Goal: Task Accomplishment & Management: Use online tool/utility

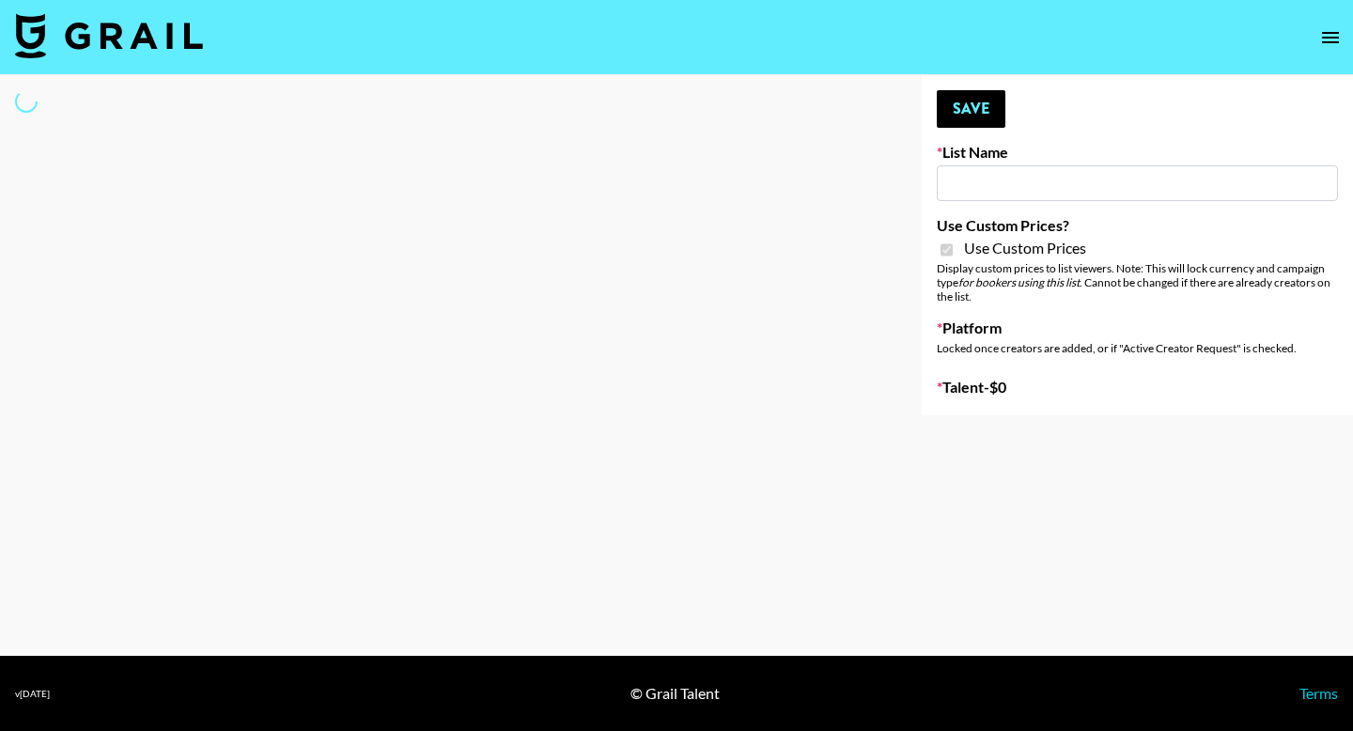
type input "Gensmo (IG)"
checkbox input "true"
select select "Brand"
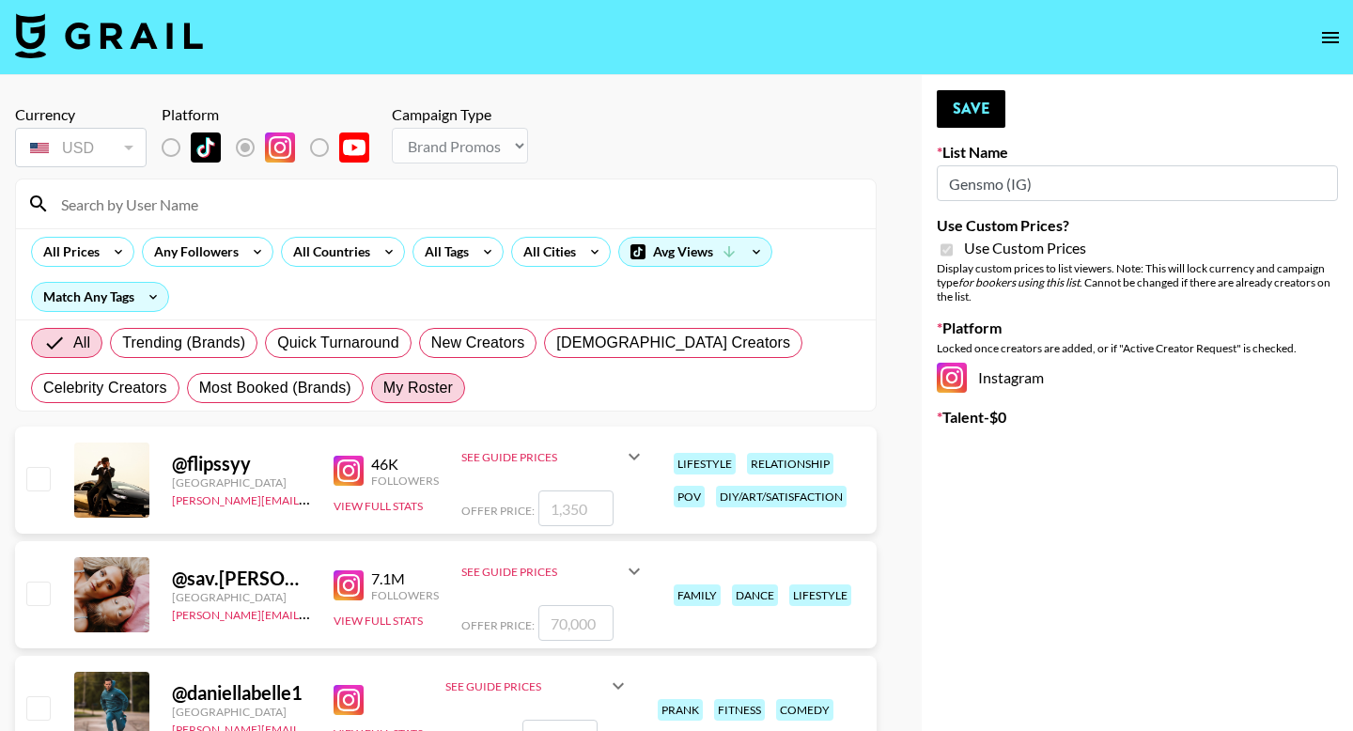
click at [406, 380] on span "My Roster" at bounding box center [418, 388] width 70 height 23
click at [383, 388] on input "My Roster" at bounding box center [383, 388] width 0 height 0
radio input "true"
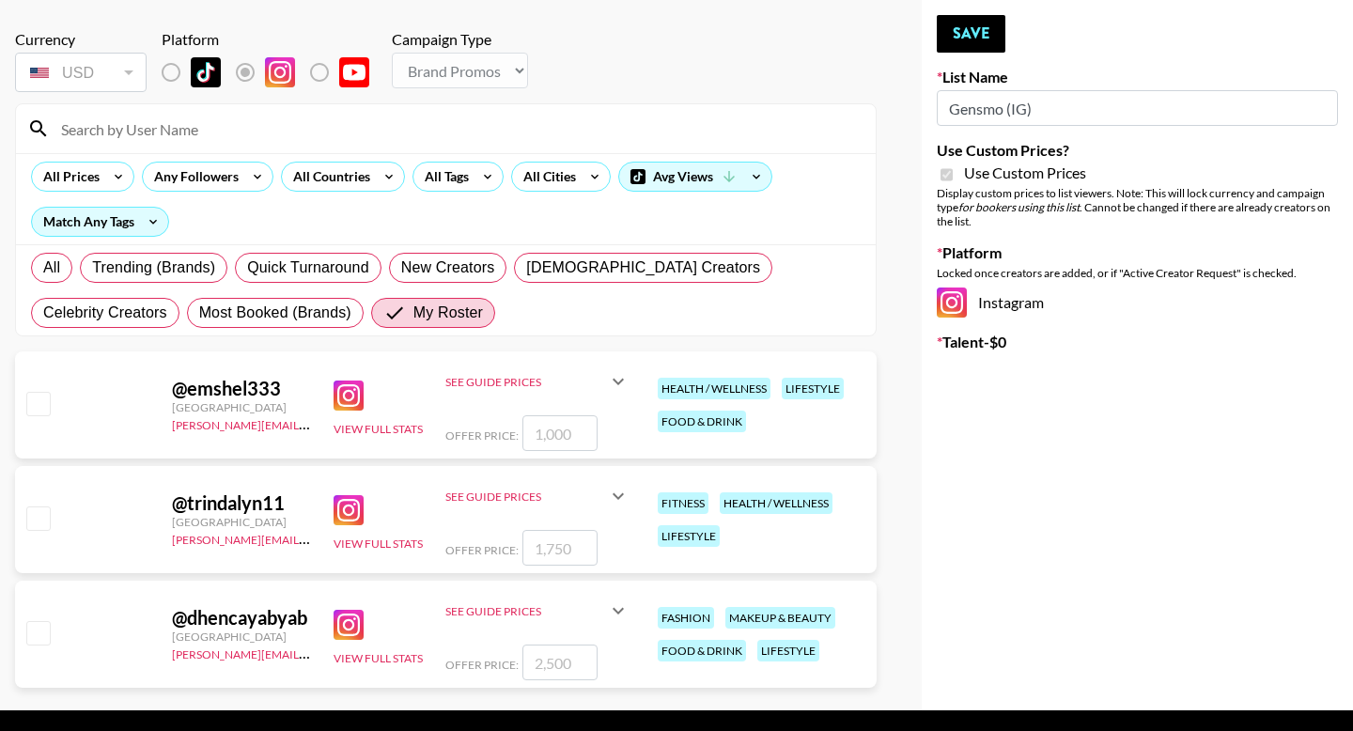
scroll to position [79, 0]
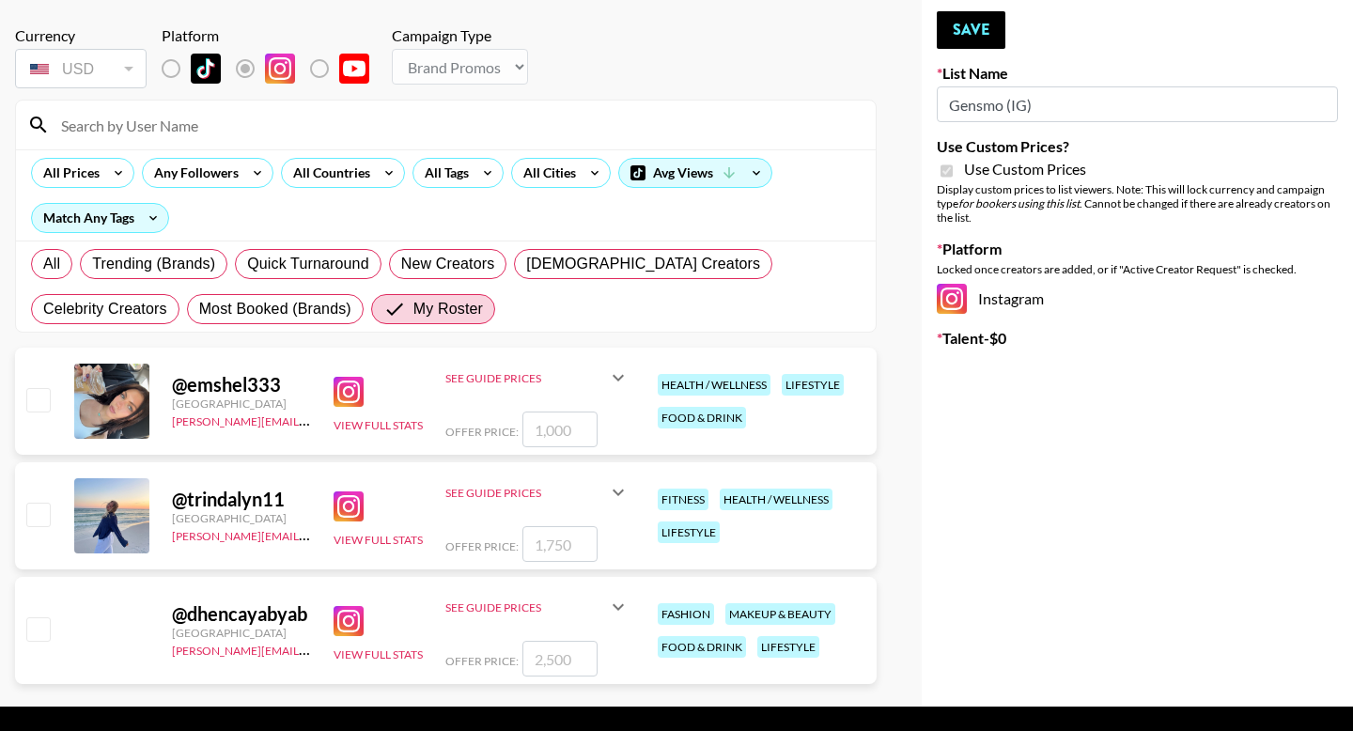
click at [39, 632] on input "checkbox" at bounding box center [37, 628] width 23 height 23
checkbox input "true"
type input "2500"
click at [969, 38] on button "Save" at bounding box center [971, 30] width 69 height 38
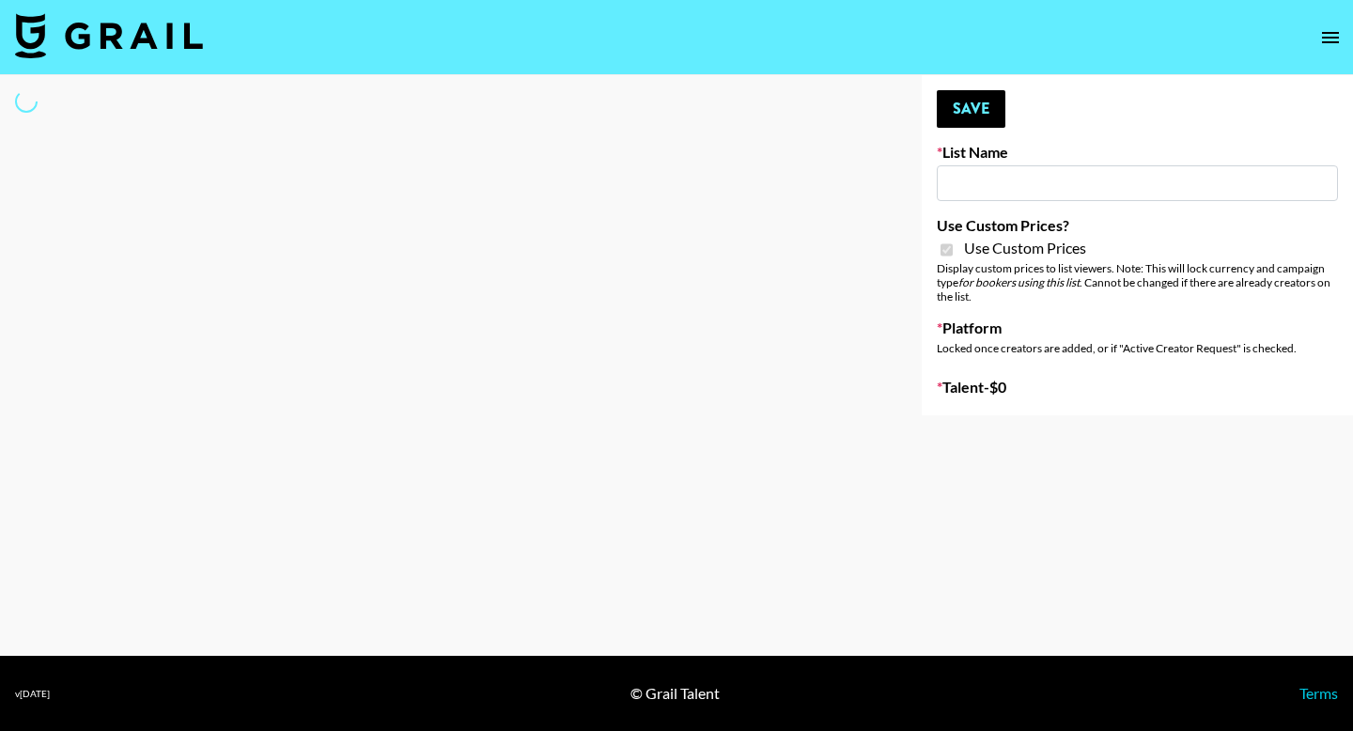
type input "Gensmo (IG)"
checkbox input "true"
select select "Brand"
